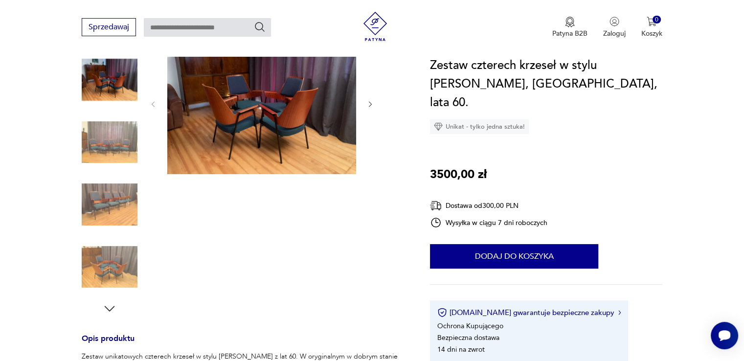
scroll to position [178, 0]
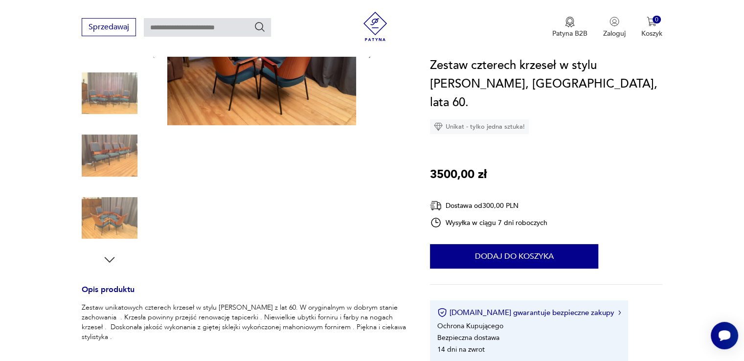
click at [269, 89] on img at bounding box center [261, 54] width 189 height 142
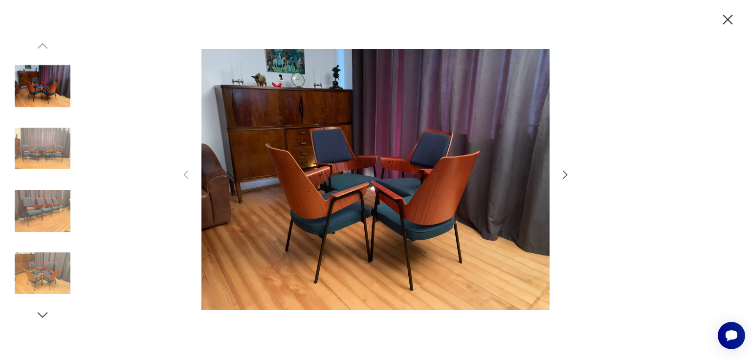
click at [565, 174] on icon "button" at bounding box center [566, 175] width 12 height 12
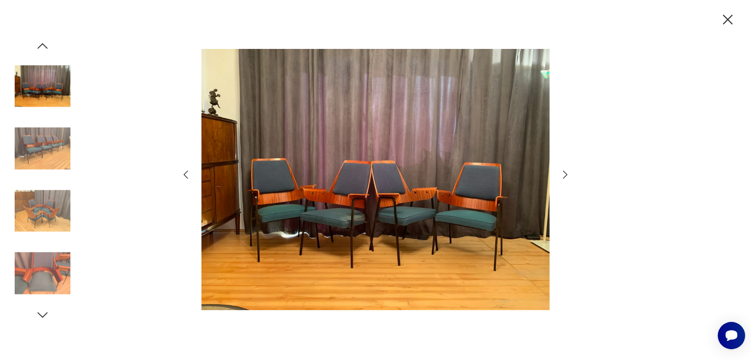
click at [565, 174] on icon "button" at bounding box center [566, 175] width 12 height 12
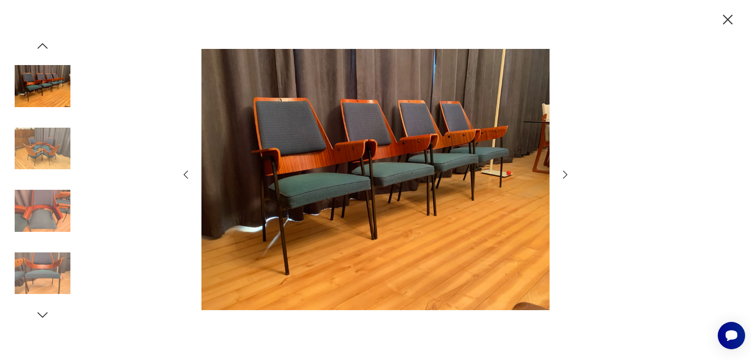
click at [565, 174] on icon "button" at bounding box center [566, 175] width 12 height 12
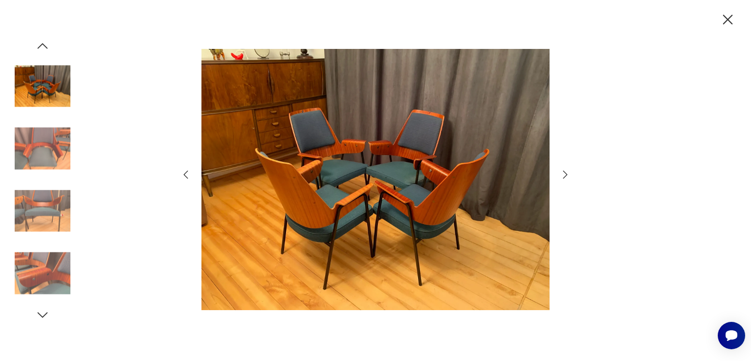
click at [729, 17] on icon "button" at bounding box center [727, 19] width 17 height 17
